Goal: Task Accomplishment & Management: Use online tool/utility

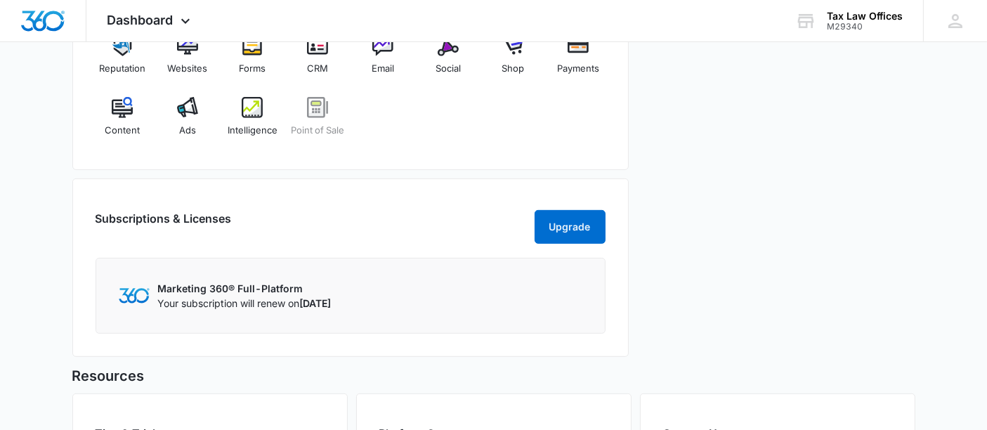
scroll to position [546, 0]
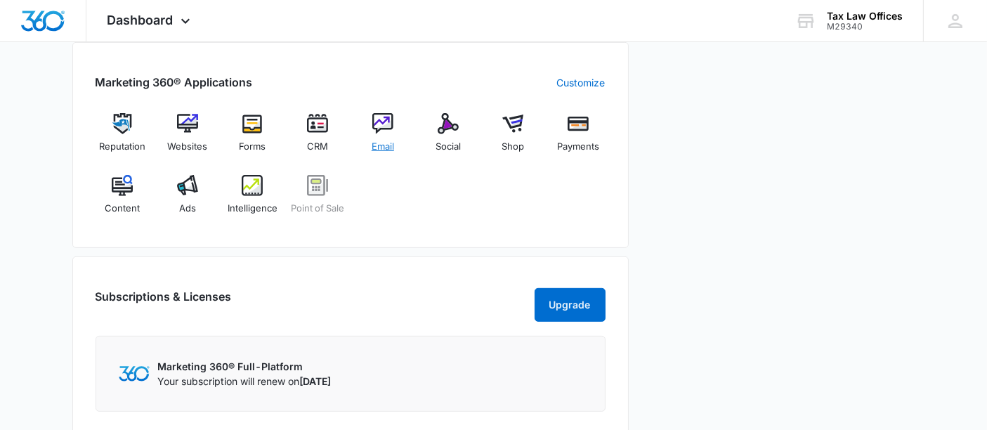
click at [383, 123] on img at bounding box center [382, 123] width 21 height 21
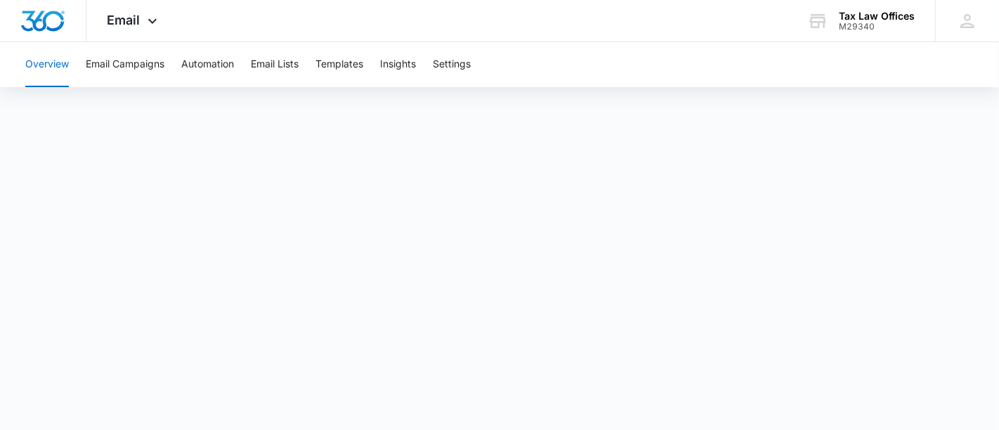
click at [628, 400] on body "Email Apps Reputation Websites Forms CRM Email Social Shop Payments POS Content…" at bounding box center [499, 215] width 999 height 430
click at [136, 64] on button "Email Campaigns" at bounding box center [125, 64] width 79 height 45
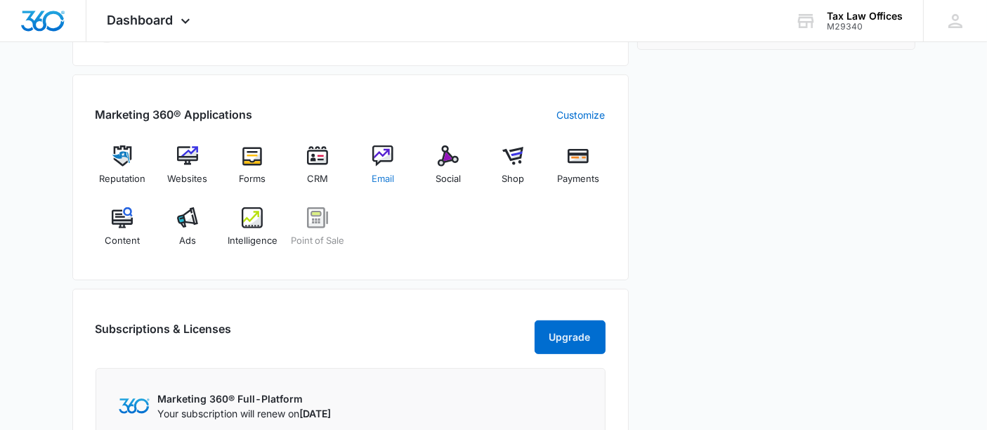
scroll to position [516, 0]
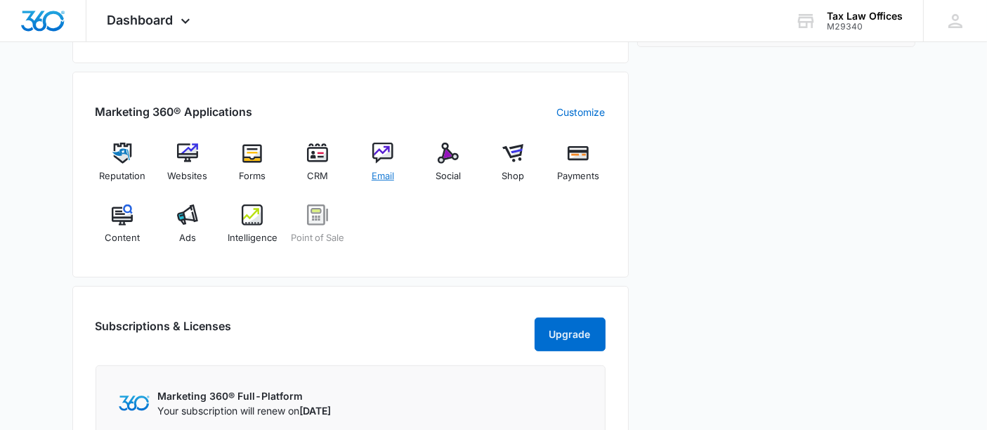
click at [384, 145] on img at bounding box center [382, 153] width 21 height 21
